Goal: Navigation & Orientation: Find specific page/section

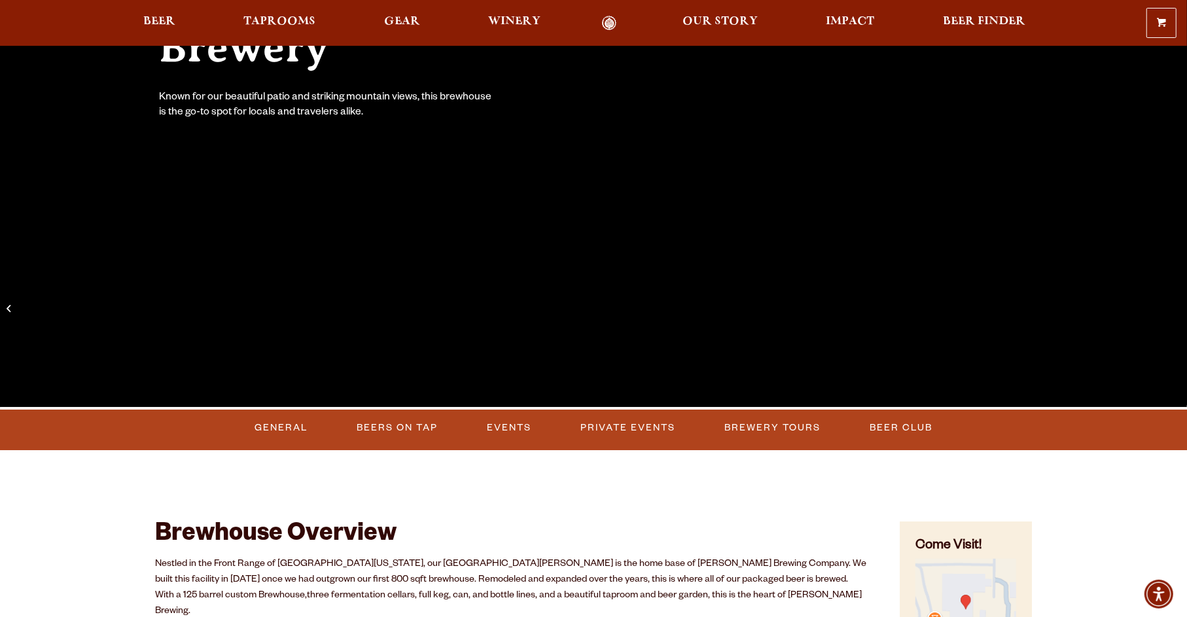
scroll to position [262, 0]
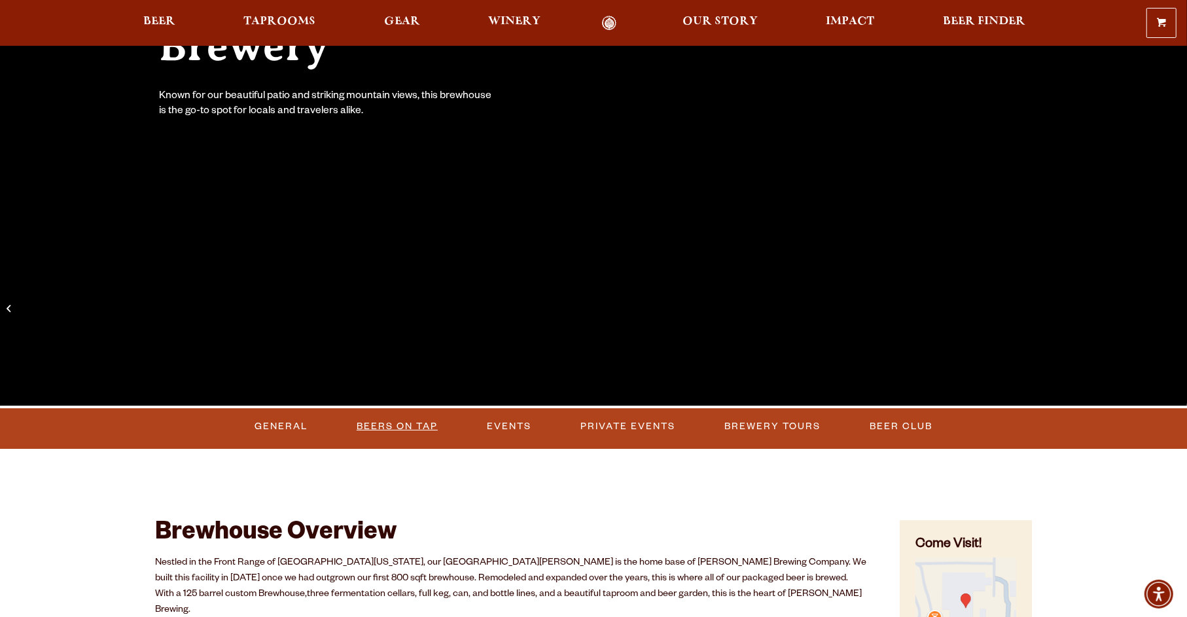
click at [400, 433] on link "Beers on Tap" at bounding box center [398, 427] width 92 height 30
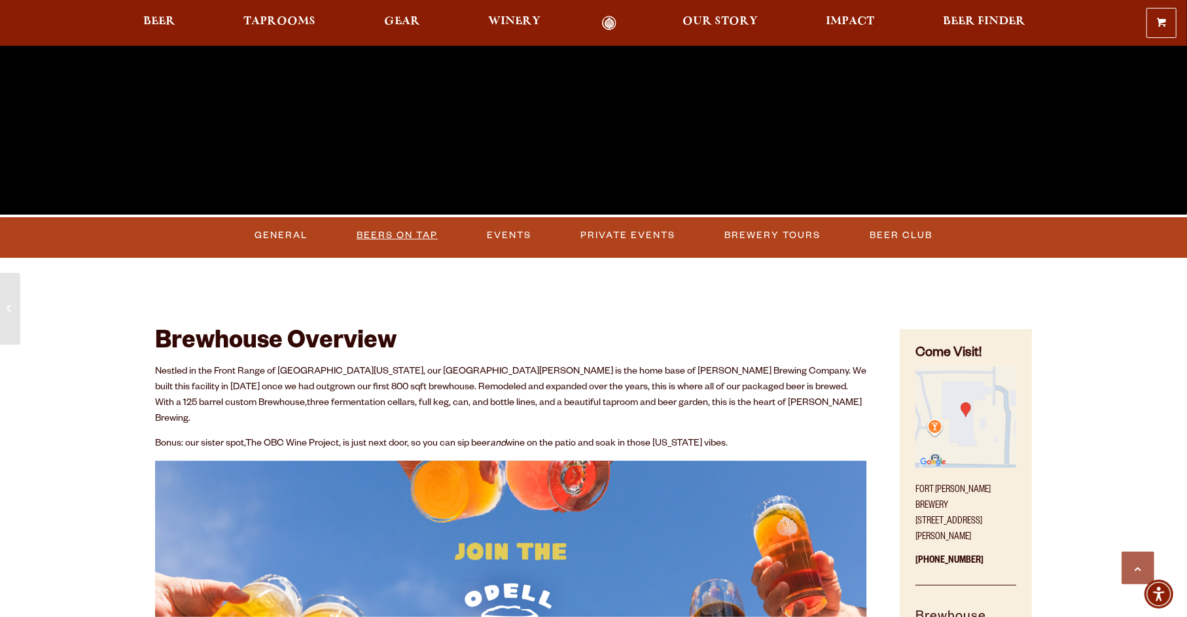
scroll to position [393, 0]
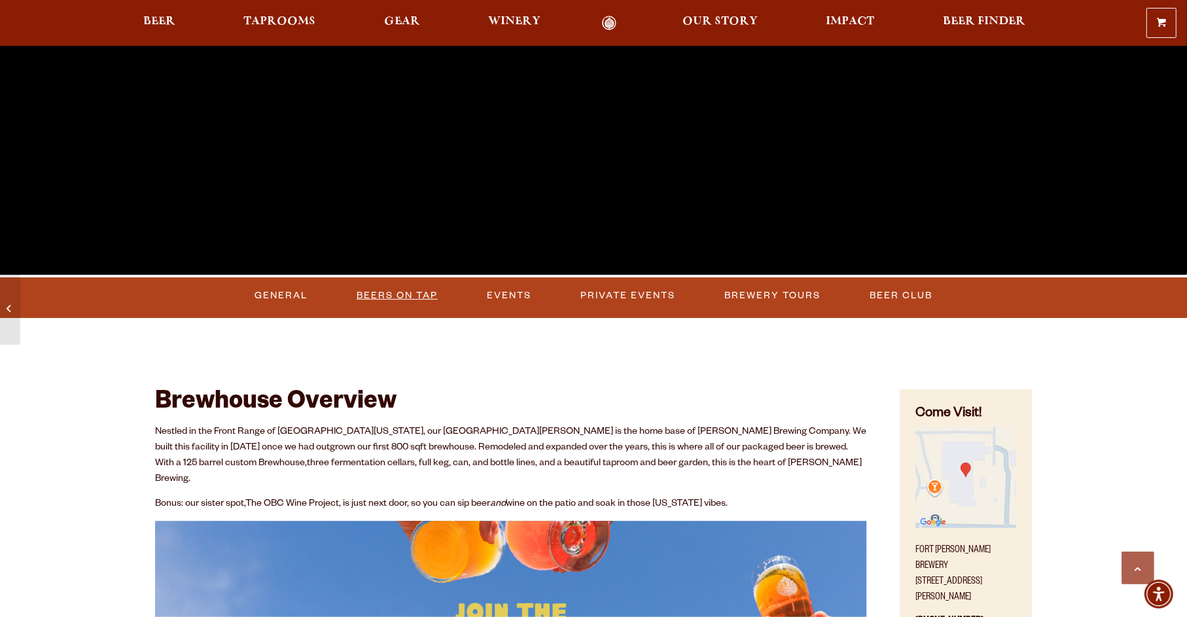
click at [389, 291] on link "Beers on Tap" at bounding box center [398, 296] width 92 height 30
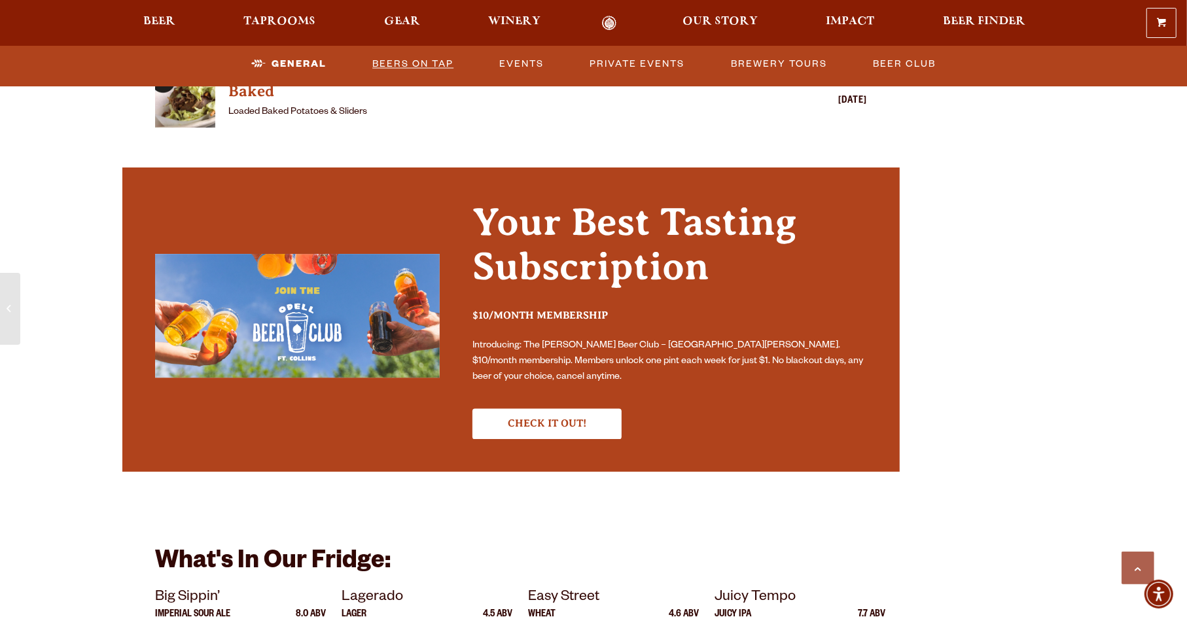
scroll to position [2095, 0]
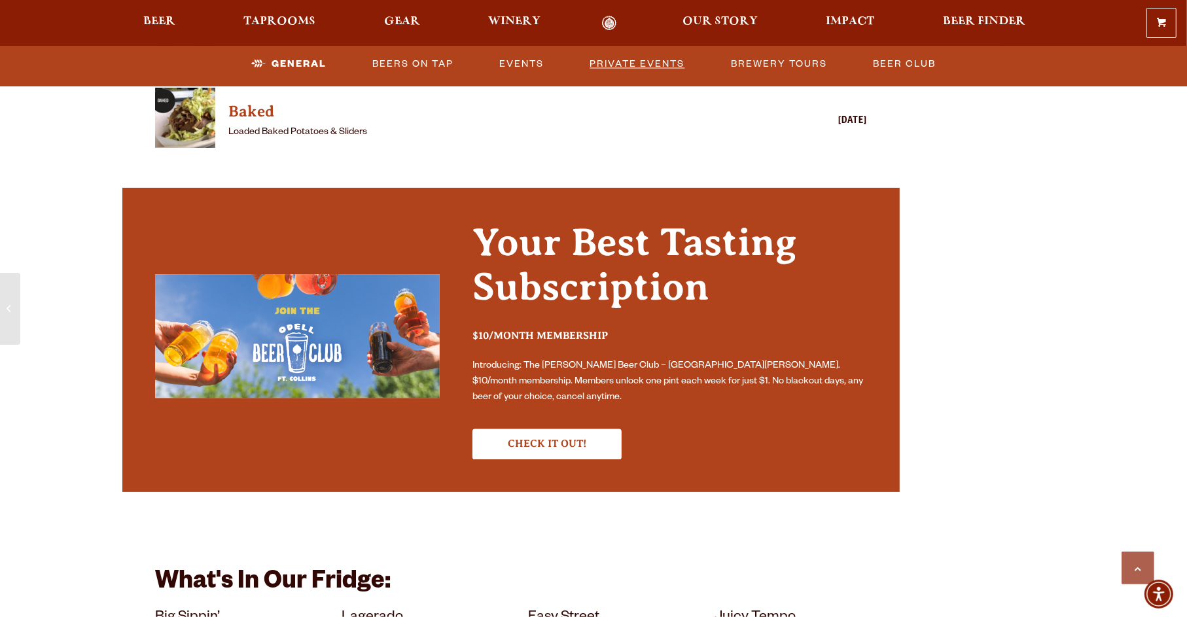
click at [625, 67] on link "Private Events" at bounding box center [637, 64] width 105 height 30
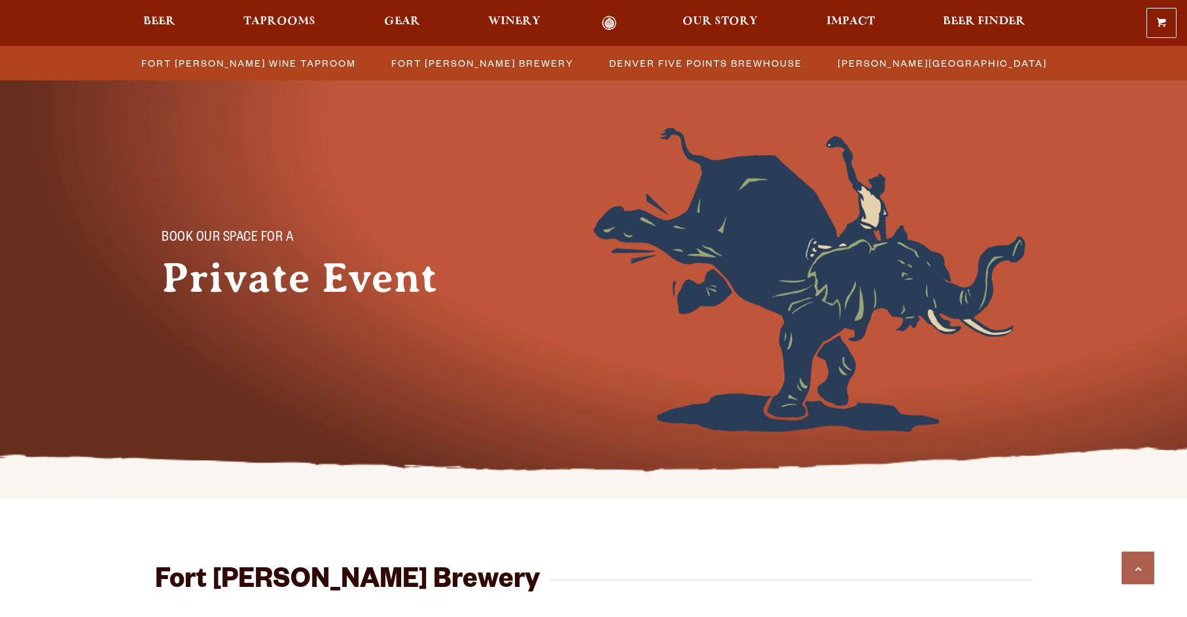
scroll to position [505, 0]
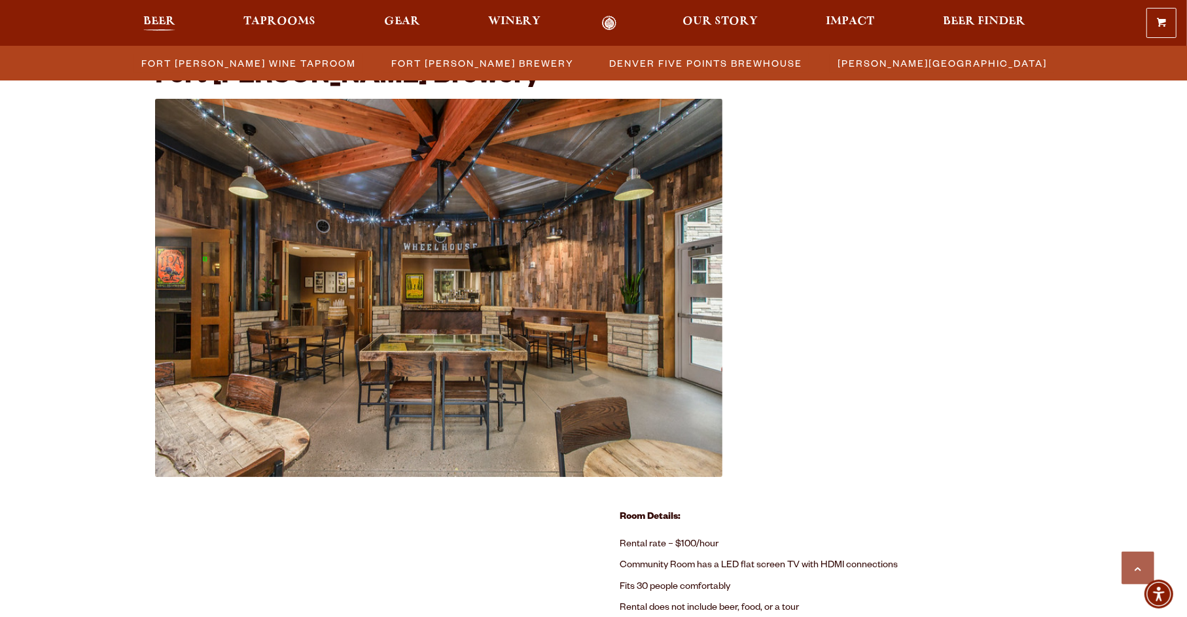
click at [165, 20] on span "Beer" at bounding box center [159, 21] width 32 height 10
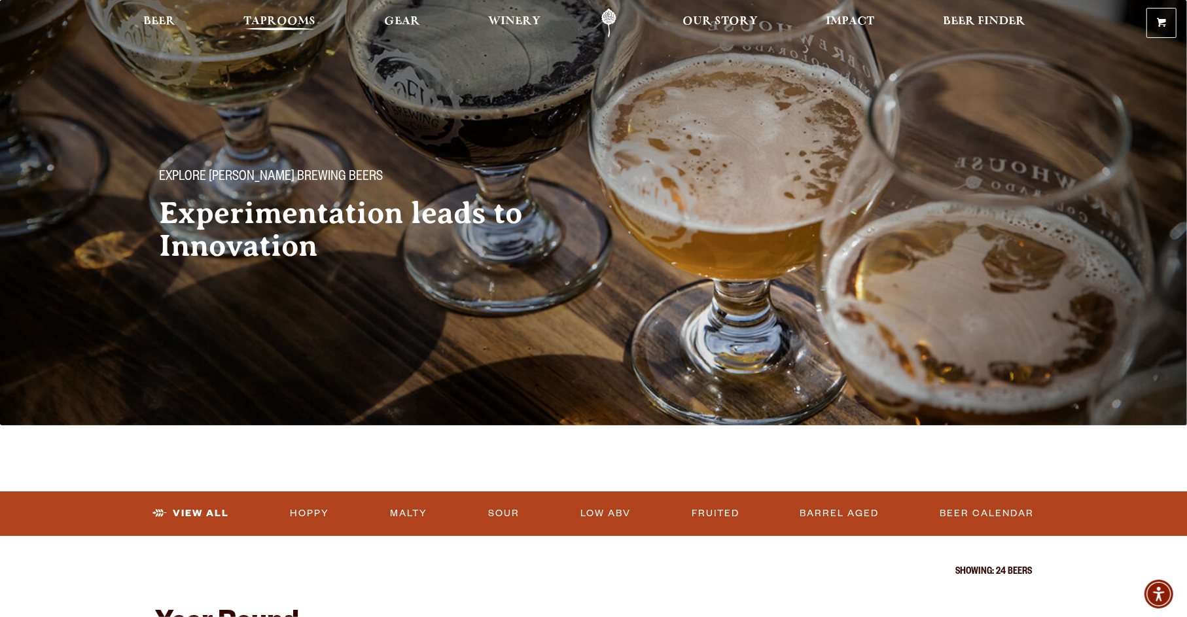
click at [287, 24] on span "Taprooms" at bounding box center [280, 21] width 72 height 10
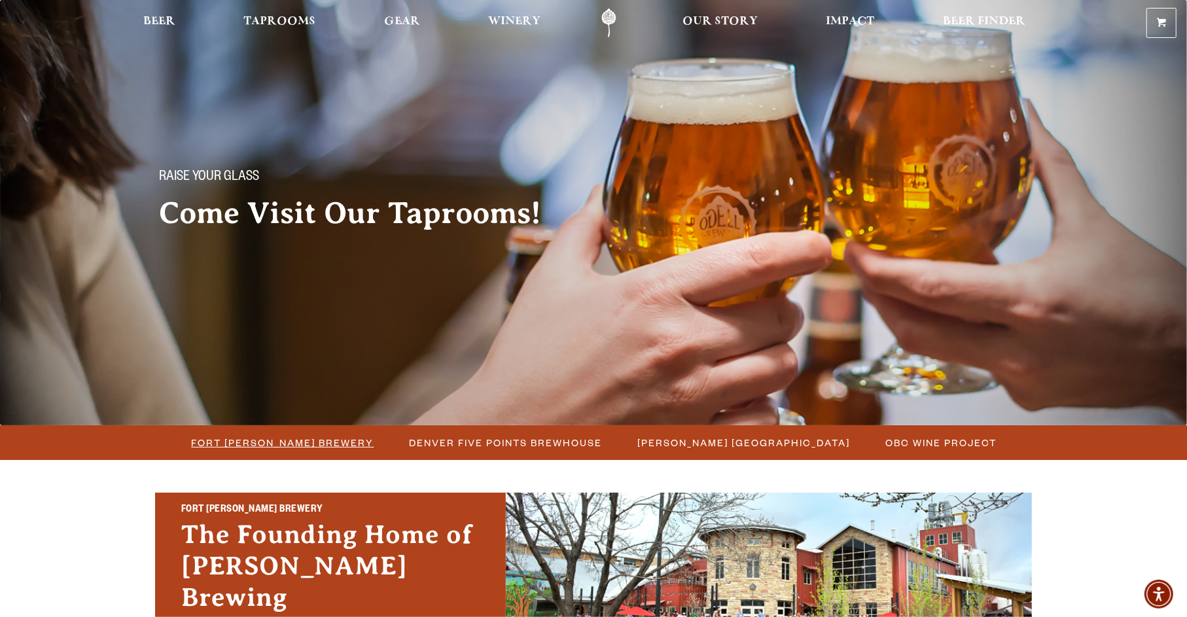
click at [308, 446] on span "Fort [PERSON_NAME] Brewery" at bounding box center [283, 442] width 183 height 19
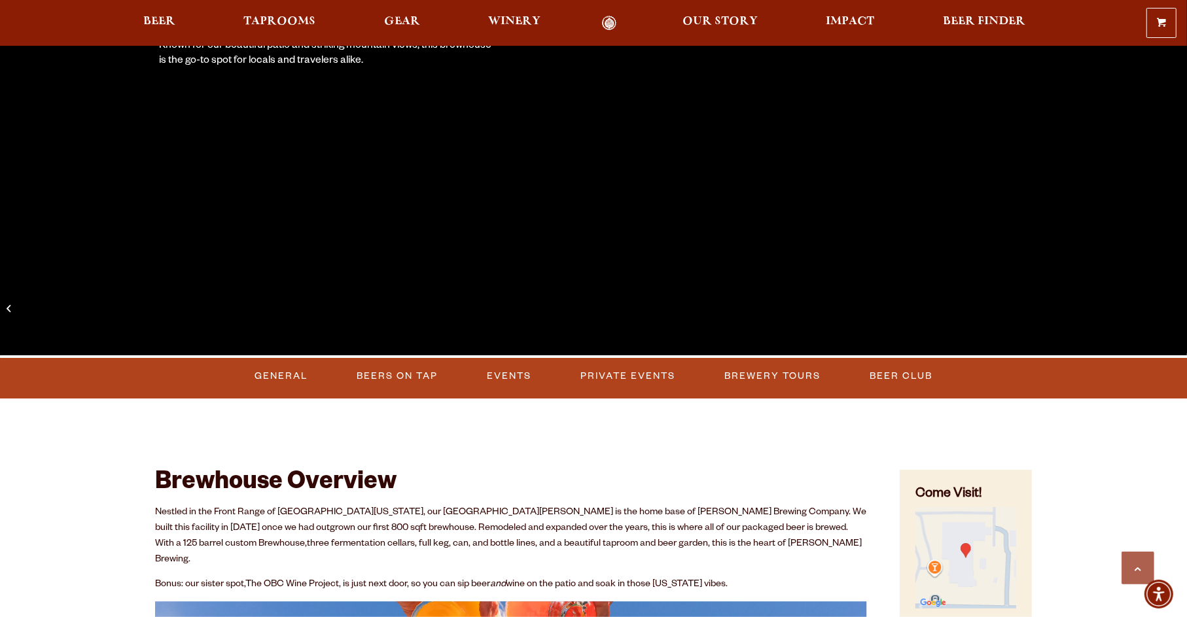
scroll to position [327, 0]
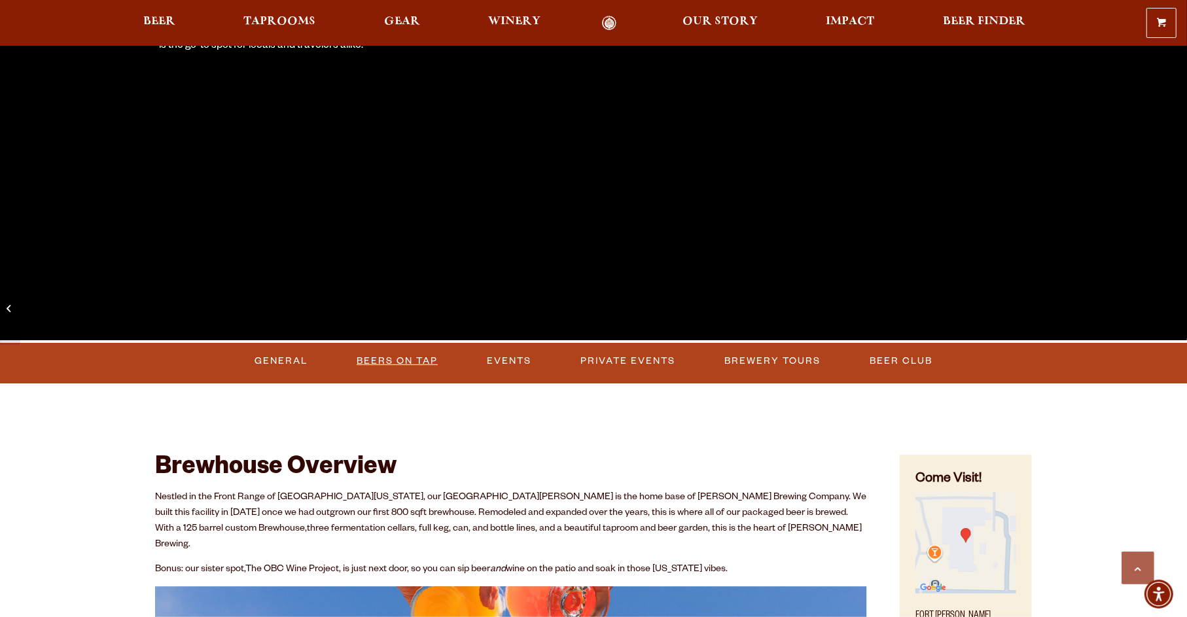
click at [397, 358] on link "Beers on Tap" at bounding box center [398, 361] width 92 height 30
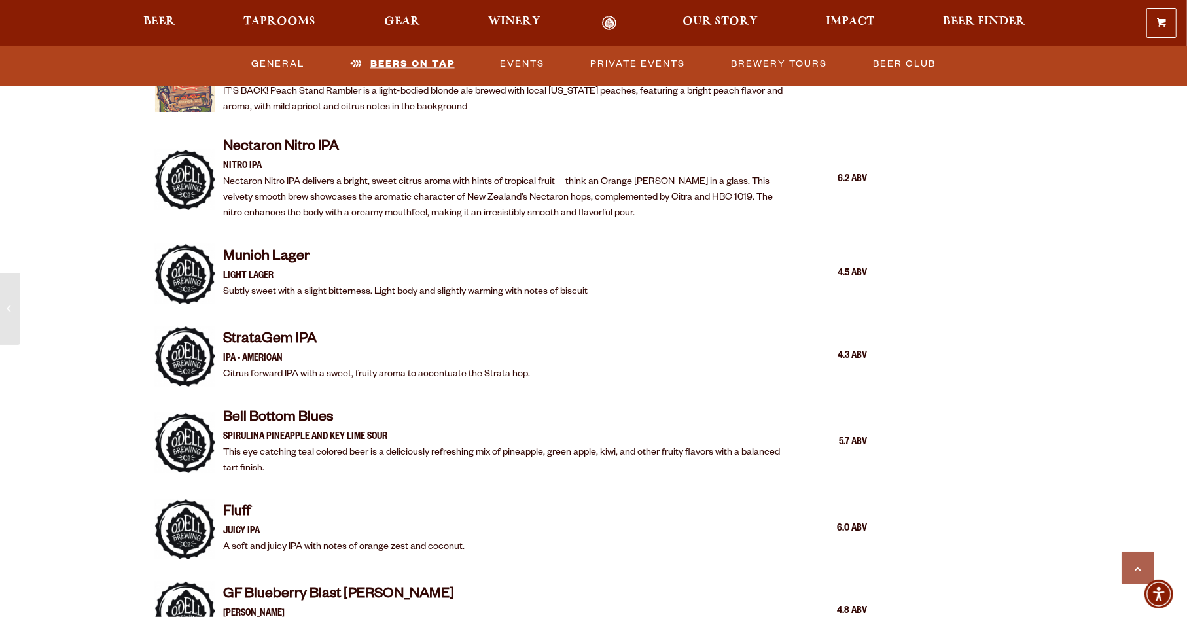
scroll to position [2541, 0]
